Goal: Task Accomplishment & Management: Manage account settings

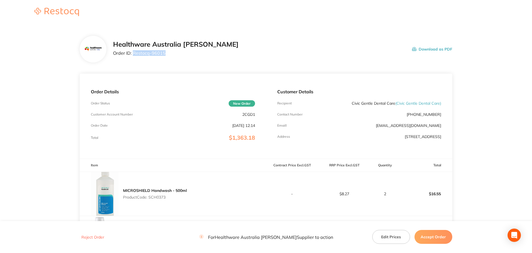
drag, startPoint x: 165, startPoint y: 55, endPoint x: 134, endPoint y: 58, distance: 31.8
click at [134, 58] on div "Healthware Australia [PERSON_NAME] Order ID: Restocq- 96015" at bounding box center [175, 49] width 125 height 17
copy p "Restocq- 96015"
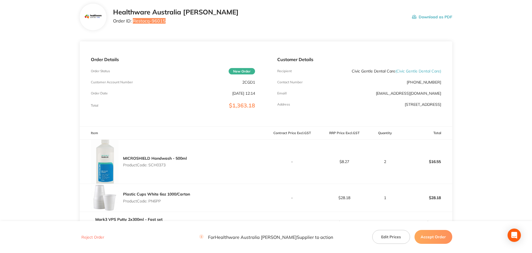
scroll to position [83, 0]
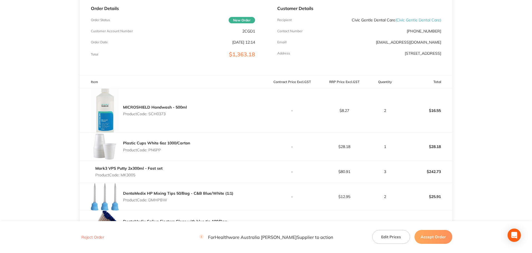
click at [162, 114] on p "Product Code: SCH0373" at bounding box center [155, 114] width 64 height 4
copy p "SCH0373"
click at [157, 148] on p "Product Code: PN6PP" at bounding box center [156, 150] width 67 height 4
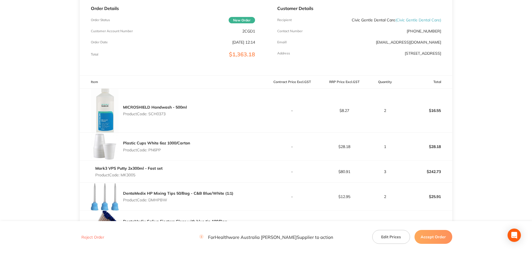
copy p "PN6PP"
click at [132, 175] on p "Product Code: MK3005" at bounding box center [128, 175] width 67 height 4
copy p "MK3005"
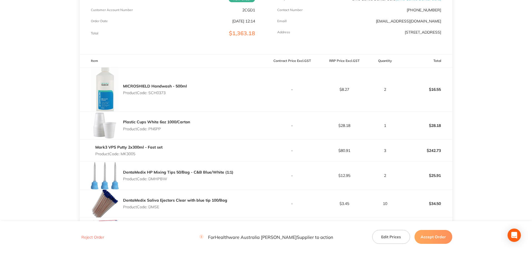
scroll to position [139, 0]
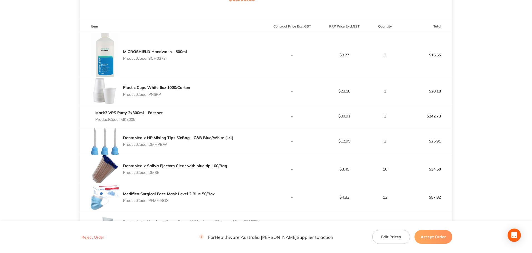
click at [163, 142] on p "Product Code: DMHPBW" at bounding box center [178, 144] width 110 height 4
copy p "DMHPBW"
click at [154, 173] on p "Product Code: DMSE" at bounding box center [175, 172] width 104 height 4
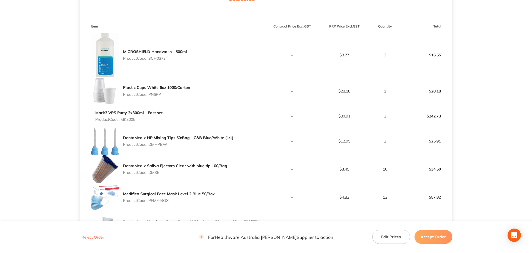
copy p "DMSE"
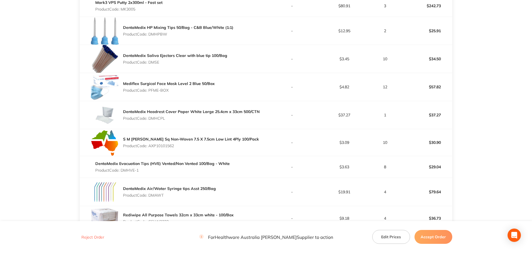
scroll to position [250, 0]
drag, startPoint x: 170, startPoint y: 89, endPoint x: 148, endPoint y: 91, distance: 22.6
click at [148, 91] on p "Product Code: PFME-BOX" at bounding box center [169, 89] width 92 height 4
copy p "PFME-BOX"
click at [156, 116] on p "Product Code: DMHCPL" at bounding box center [191, 117] width 137 height 4
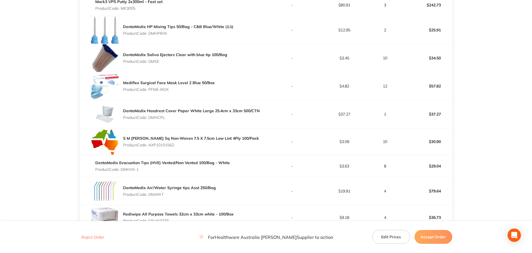
click at [156, 116] on p "Product Code: DMHCPL" at bounding box center [191, 117] width 137 height 4
copy p "DMHCPL"
click at [167, 146] on p "Product Code: AXP10101562" at bounding box center [191, 145] width 136 height 4
copy p "AXP10101562"
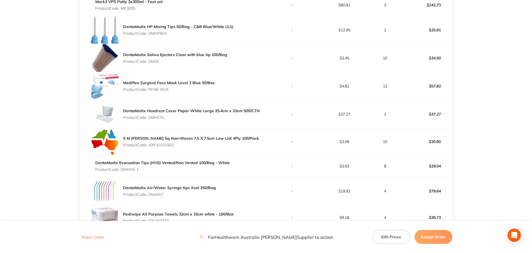
click at [131, 170] on p "Product Code: DMHVE-1" at bounding box center [162, 169] width 134 height 4
copy p "DMHVE"
click at [160, 193] on p "Product Code: DMAWT" at bounding box center [169, 194] width 93 height 4
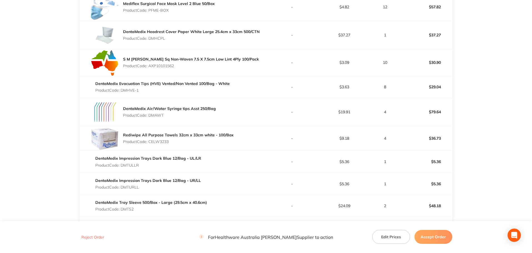
scroll to position [333, 0]
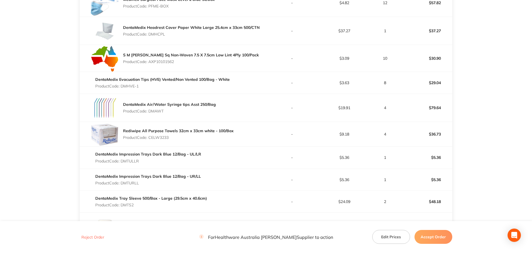
click at [163, 137] on p "Product Code: CELW3233" at bounding box center [178, 137] width 110 height 4
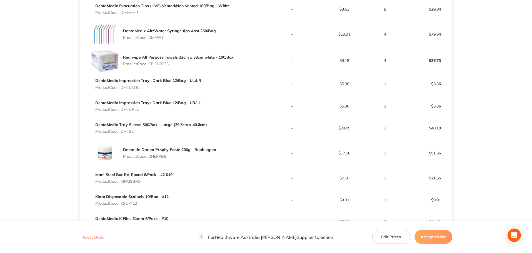
scroll to position [416, 0]
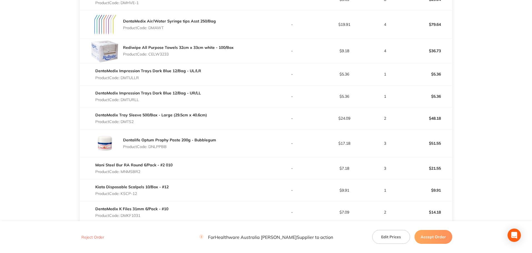
click at [137, 78] on p "Product Code: DMTULLR" at bounding box center [148, 78] width 106 height 4
click at [132, 100] on p "Product Code: DMTURLL" at bounding box center [147, 99] width 105 height 4
click at [132, 99] on p "Product Code: DMTURLL" at bounding box center [147, 99] width 105 height 4
click at [128, 120] on p "Product Code: DMTS2" at bounding box center [151, 121] width 112 height 4
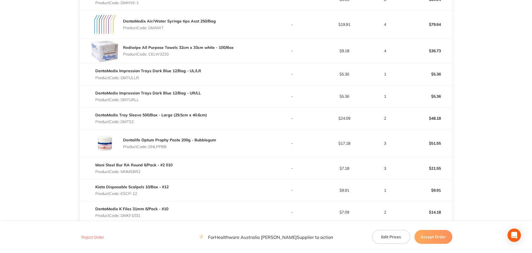
click at [128, 120] on p "Product Code: DMTS2" at bounding box center [151, 121] width 112 height 4
click at [162, 149] on div "Dentalife Optum Prophy Paste 200g - Bubblegum Product Code: DNLPPBB" at bounding box center [169, 143] width 93 height 16
click at [162, 149] on p "Product Code: DNLPPBB" at bounding box center [169, 146] width 93 height 4
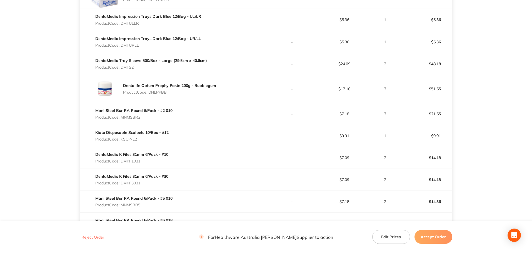
scroll to position [472, 0]
click at [130, 115] on p "Product Code: MNMSBR2" at bounding box center [133, 116] width 77 height 4
drag, startPoint x: 130, startPoint y: 115, endPoint x: 112, endPoint y: 113, distance: 17.4
click at [130, 115] on p "Product Code: MNMSBR2" at bounding box center [133, 116] width 77 height 4
drag, startPoint x: 141, startPoint y: 139, endPoint x: 122, endPoint y: 140, distance: 19.2
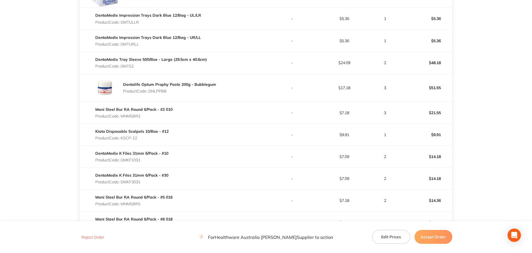
click at [122, 140] on div "Kiato Disposable Scalpels 10/Box - #12 Product Code: KSCP-12" at bounding box center [131, 135] width 73 height 16
click at [136, 160] on p "Product Code: DMKF1031" at bounding box center [131, 160] width 73 height 4
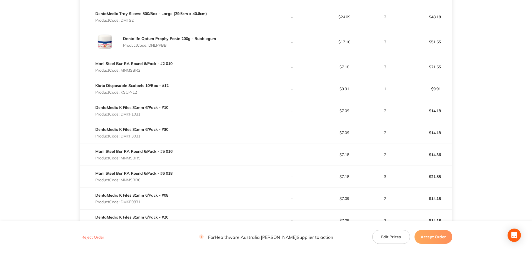
scroll to position [527, 0]
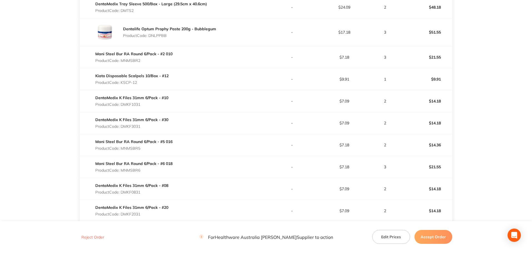
click at [135, 126] on p "Product Code: DMKF3031" at bounding box center [131, 126] width 73 height 4
click at [135, 149] on p "Product Code: MNMSBR5" at bounding box center [133, 148] width 77 height 4
click at [137, 169] on p "Product Code: MNMSBR6" at bounding box center [133, 170] width 77 height 4
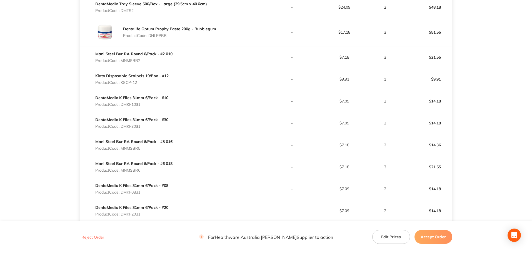
click at [137, 169] on p "Product Code: MNMSBR6" at bounding box center [133, 170] width 77 height 4
click at [132, 193] on p "Product Code: DMKF0831" at bounding box center [131, 192] width 73 height 4
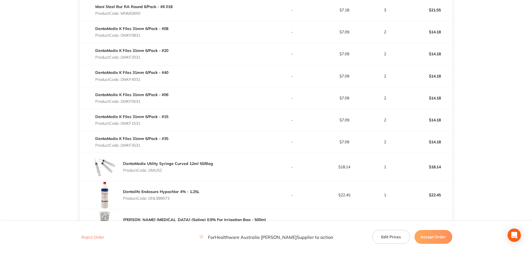
scroll to position [694, 0]
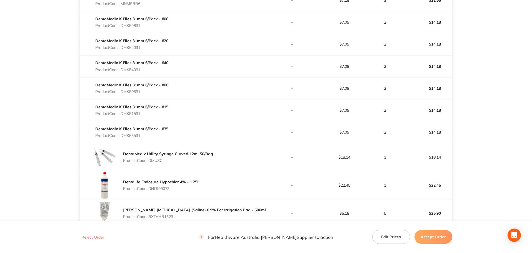
click at [136, 47] on p "Product Code: DMKF2031" at bounding box center [131, 47] width 73 height 4
click at [137, 71] on p "Product Code: DMKF4031" at bounding box center [131, 69] width 73 height 4
click at [137, 90] on p "Product Code: DMKF0631" at bounding box center [131, 91] width 73 height 4
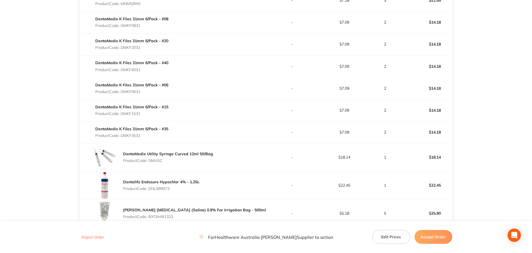
click at [137, 90] on p "Product Code: DMKF0631" at bounding box center [131, 91] width 73 height 4
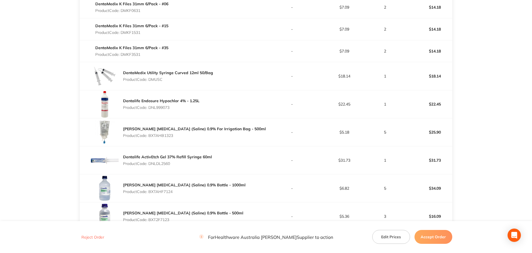
scroll to position [777, 0]
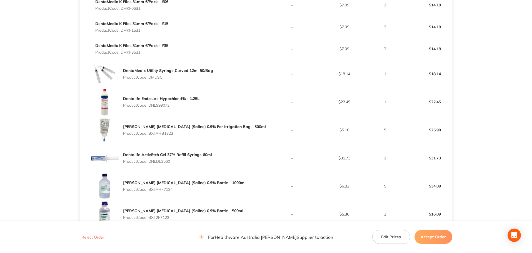
click at [137, 29] on p "Product Code: DMKF1531" at bounding box center [131, 30] width 73 height 4
click at [139, 53] on p "Product Code: DMKF3531" at bounding box center [131, 52] width 73 height 4
click at [161, 76] on p "Product Code: DMUSC" at bounding box center [168, 77] width 90 height 4
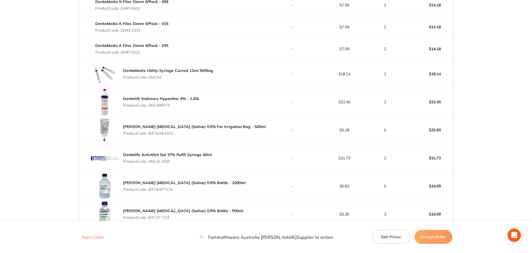
click at [161, 76] on p "Product Code: DMUSC" at bounding box center [168, 77] width 90 height 4
click at [159, 105] on p "Product Code: DNL999073" at bounding box center [161, 105] width 76 height 4
click at [162, 134] on p "Product Code: BXTAHB1323" at bounding box center [194, 133] width 143 height 4
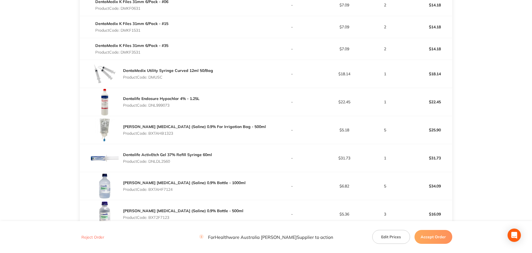
click at [169, 161] on p "Product Code: DNLDL2560" at bounding box center [167, 161] width 89 height 4
click at [157, 187] on p "Product Code: BXTAHF7124" at bounding box center [184, 189] width 122 height 4
click at [159, 189] on p "Product Code: BXTAHF7124" at bounding box center [184, 189] width 122 height 4
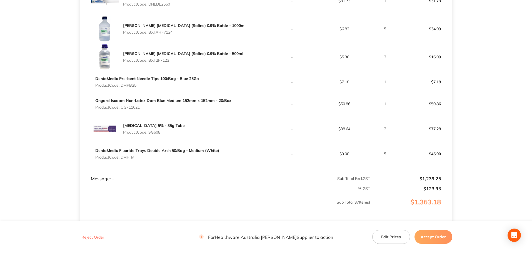
scroll to position [944, 0]
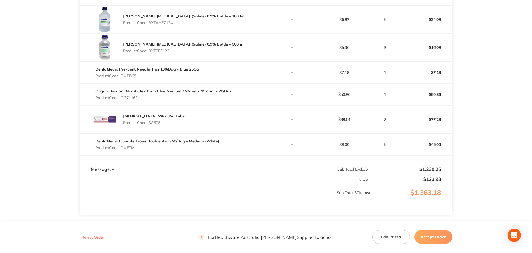
click at [166, 49] on p "Product Code: BXT2F7123" at bounding box center [183, 51] width 120 height 4
click at [131, 76] on p "Product Code: DMPB25" at bounding box center [147, 76] width 104 height 4
click at [135, 99] on p "Product Code: OG711621" at bounding box center [163, 98] width 136 height 4
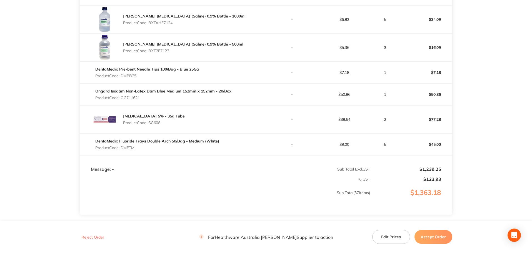
click at [135, 99] on p "Product Code: OG711621" at bounding box center [163, 98] width 136 height 4
click at [158, 122] on p "Product Code: SG608" at bounding box center [154, 122] width 62 height 4
click at [133, 148] on p "Product Code: DMFTM" at bounding box center [157, 147] width 124 height 4
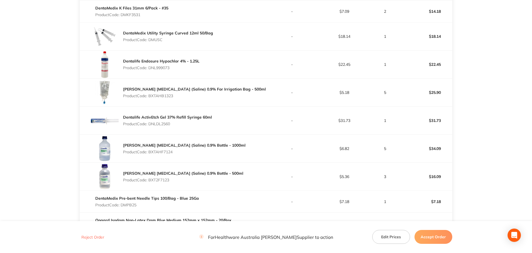
scroll to position [805, 0]
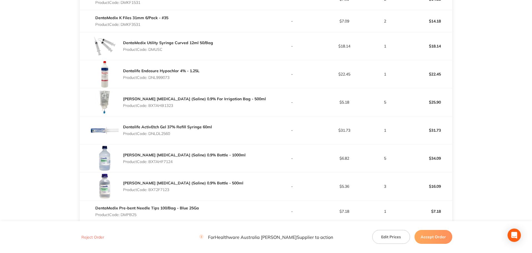
click at [385, 21] on p "2" at bounding box center [384, 21] width 29 height 4
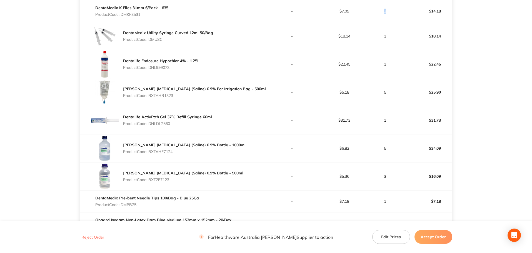
scroll to position [982, 0]
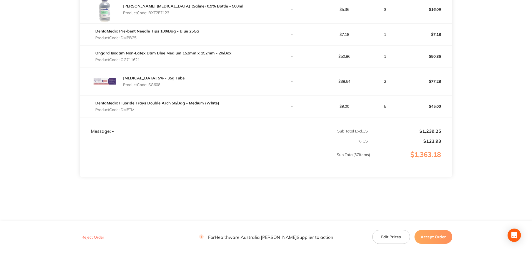
click at [443, 237] on button "Accept Order" at bounding box center [433, 237] width 38 height 14
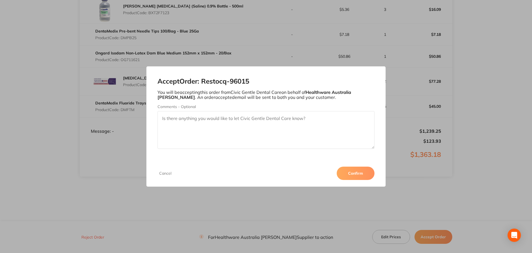
click at [359, 174] on button "Confirm" at bounding box center [355, 173] width 38 height 13
